Goal: Transaction & Acquisition: Purchase product/service

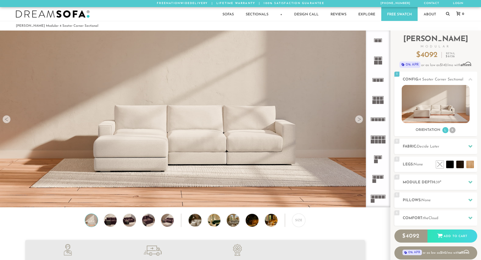
scroll to position [5907, 477]
click at [377, 178] on rect at bounding box center [377, 177] width 3 height 3
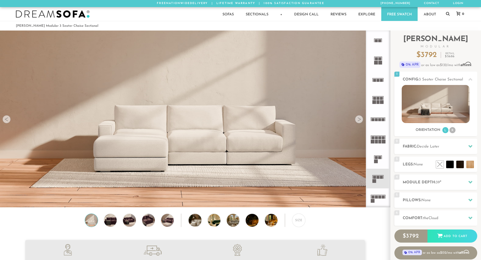
click at [359, 119] on div at bounding box center [359, 119] width 8 height 8
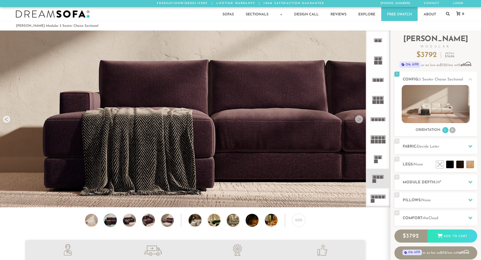
click at [359, 119] on div at bounding box center [359, 119] width 8 height 8
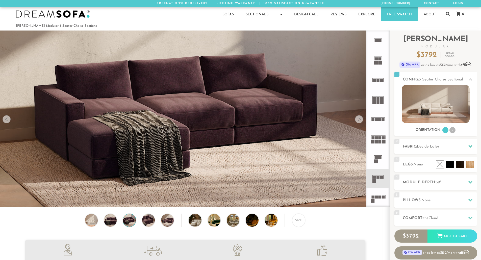
click at [359, 119] on div at bounding box center [359, 119] width 8 height 8
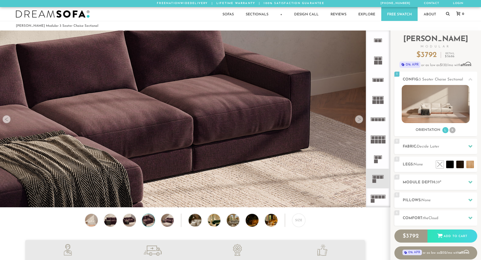
click at [359, 119] on div at bounding box center [359, 119] width 8 height 8
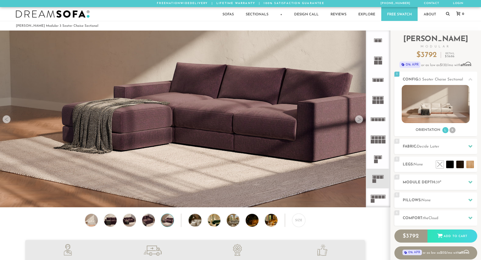
click at [359, 119] on div at bounding box center [359, 119] width 8 height 8
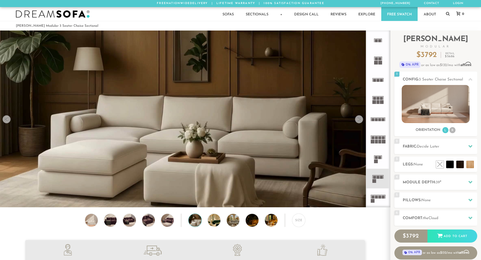
click at [359, 119] on div at bounding box center [359, 119] width 8 height 8
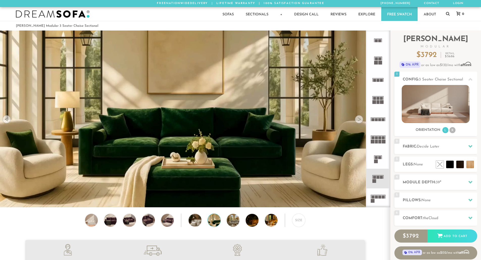
click at [359, 119] on div at bounding box center [359, 119] width 8 height 8
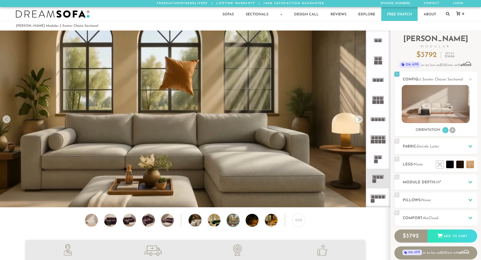
click at [359, 119] on div at bounding box center [359, 119] width 8 height 8
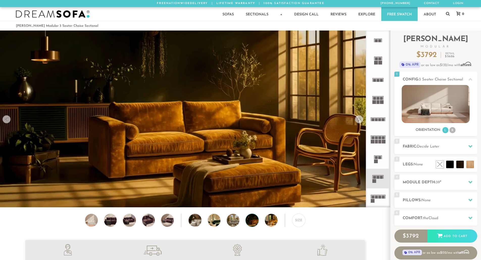
click at [359, 119] on div at bounding box center [359, 119] width 8 height 8
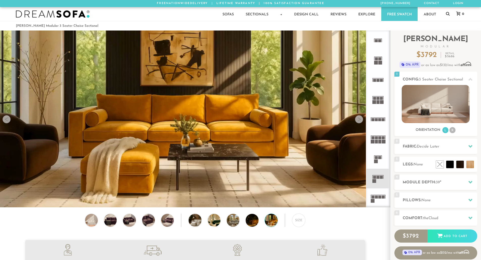
click at [359, 119] on div at bounding box center [359, 119] width 8 height 8
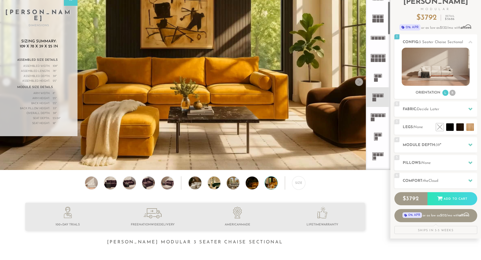
scroll to position [43, 0]
click at [372, 119] on icon at bounding box center [378, 118] width 20 height 20
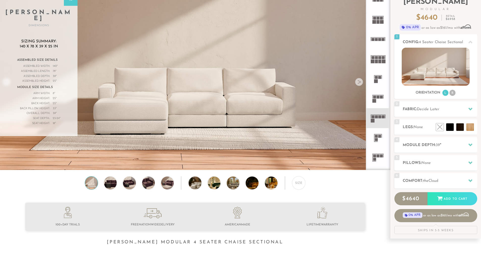
click at [379, 100] on icon at bounding box center [378, 99] width 20 height 20
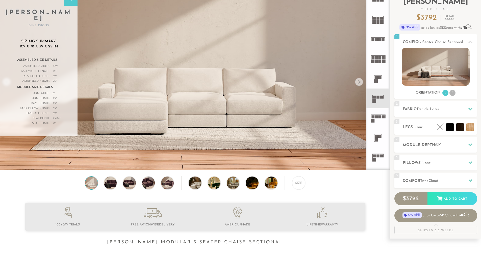
click at [378, 114] on icon at bounding box center [378, 118] width 20 height 20
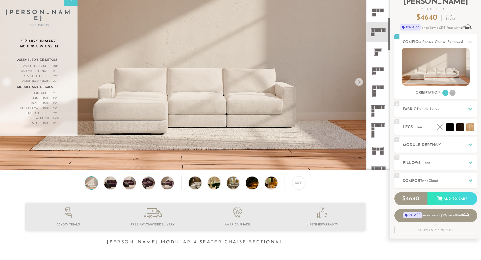
scroll to position [129, 0]
click at [379, 94] on icon at bounding box center [378, 91] width 20 height 20
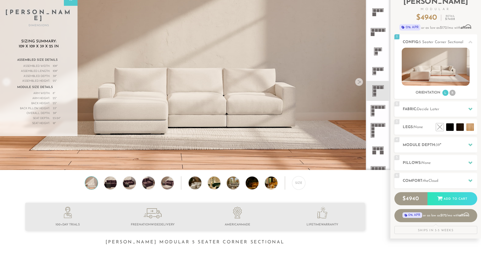
click at [376, 108] on rect at bounding box center [376, 107] width 3 height 3
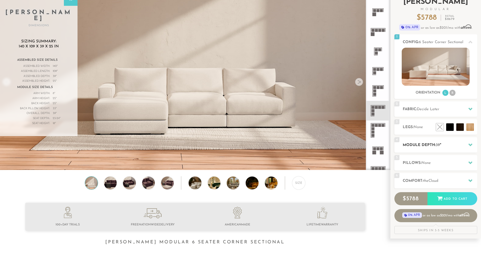
click at [459, 142] on div "4 Module Depth: 39 "" at bounding box center [435, 144] width 83 height 15
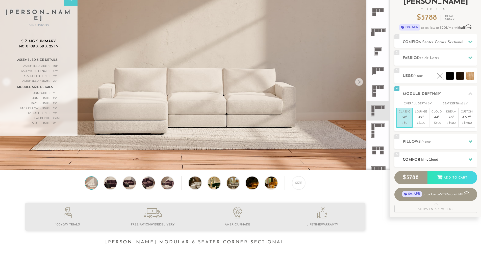
click at [428, 159] on span "the" at bounding box center [425, 160] width 5 height 4
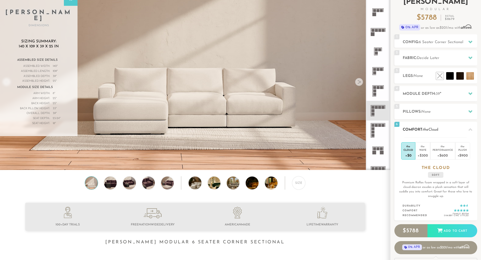
click at [407, 154] on div "+$0" at bounding box center [408, 155] width 10 height 7
click at [424, 152] on div "+$300" at bounding box center [422, 155] width 10 height 7
click at [438, 155] on div "+$600" at bounding box center [442, 155] width 20 height 7
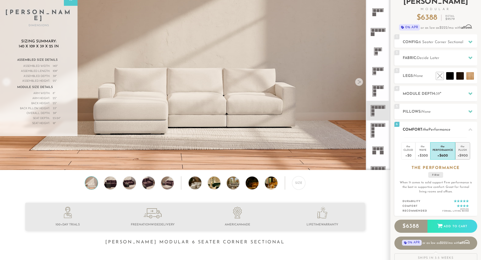
click at [460, 154] on div "+$900" at bounding box center [462, 155] width 10 height 7
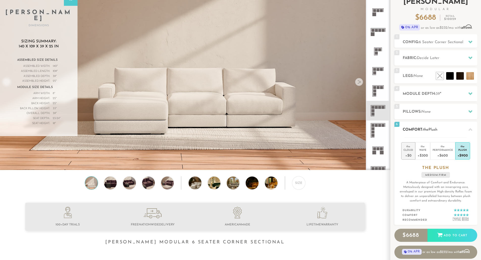
click at [404, 154] on div "+$0" at bounding box center [408, 155] width 10 height 7
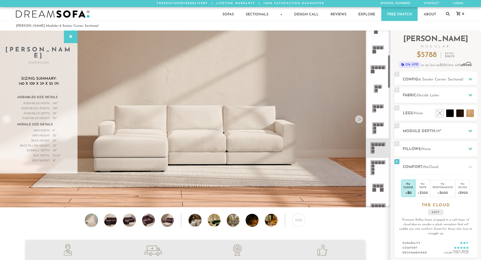
click at [360, 123] on div at bounding box center [359, 119] width 8 height 8
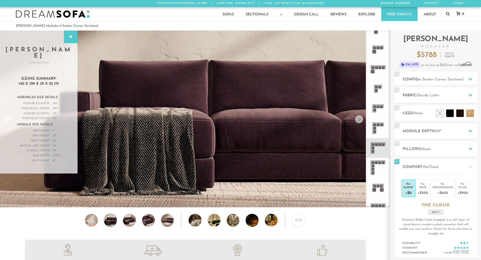
click at [360, 123] on div at bounding box center [359, 119] width 8 height 8
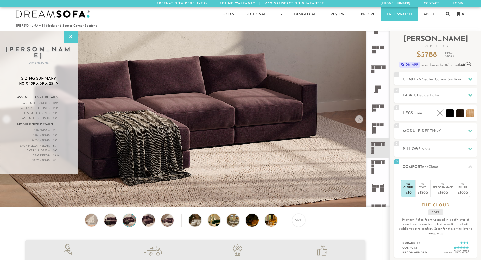
click at [360, 123] on div at bounding box center [359, 119] width 8 height 8
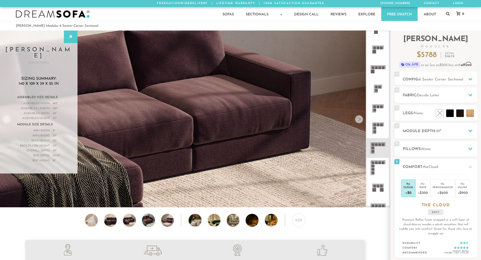
click at [360, 123] on div at bounding box center [359, 119] width 8 height 8
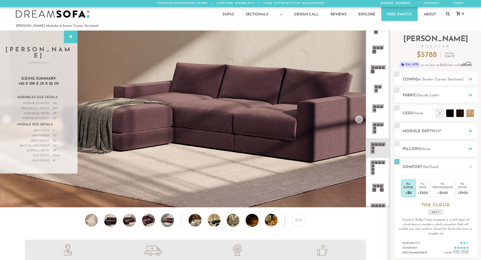
click at [360, 123] on div at bounding box center [359, 119] width 8 height 8
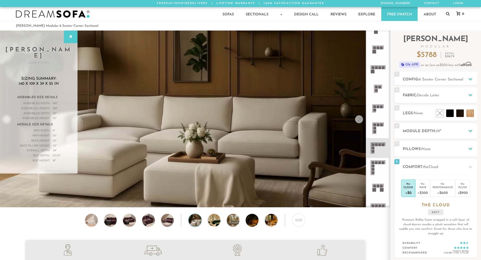
click at [360, 123] on div at bounding box center [359, 119] width 8 height 8
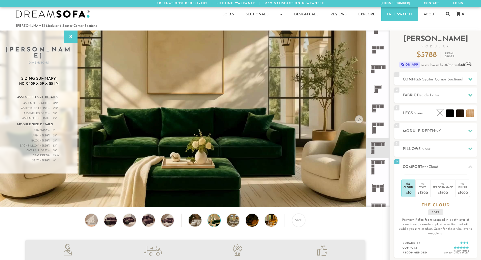
click at [360, 123] on div at bounding box center [359, 119] width 8 height 8
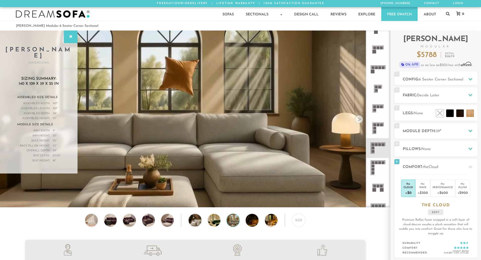
click at [360, 123] on div at bounding box center [359, 119] width 8 height 8
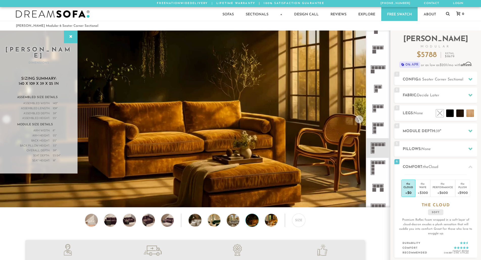
click at [360, 123] on div at bounding box center [359, 119] width 8 height 8
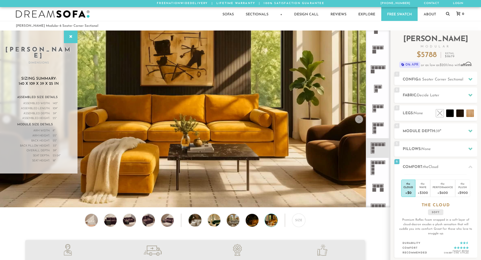
click at [360, 123] on div at bounding box center [359, 119] width 8 height 8
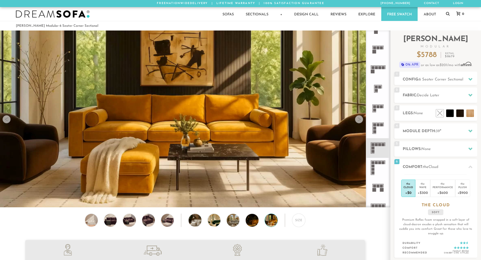
click at [360, 123] on div at bounding box center [359, 119] width 8 height 8
